Goal: Task Accomplishment & Management: Manage account settings

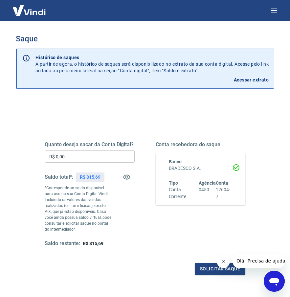
click at [202, 195] on div "Agência 0450" at bounding box center [207, 190] width 17 height 20
click at [240, 168] on div "Banco BRADESCO S.A. Tipo Conta Corrente Agência 0450 Conta 12604-7" at bounding box center [201, 179] width 90 height 52
click at [233, 166] on icon at bounding box center [236, 167] width 7 height 7
